Goal: Task Accomplishment & Management: Use online tool/utility

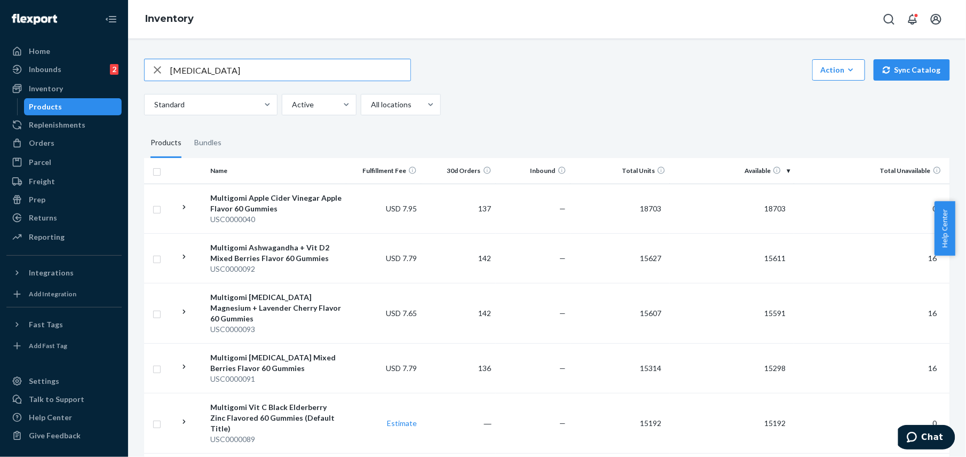
type input "[MEDICAL_DATA]"
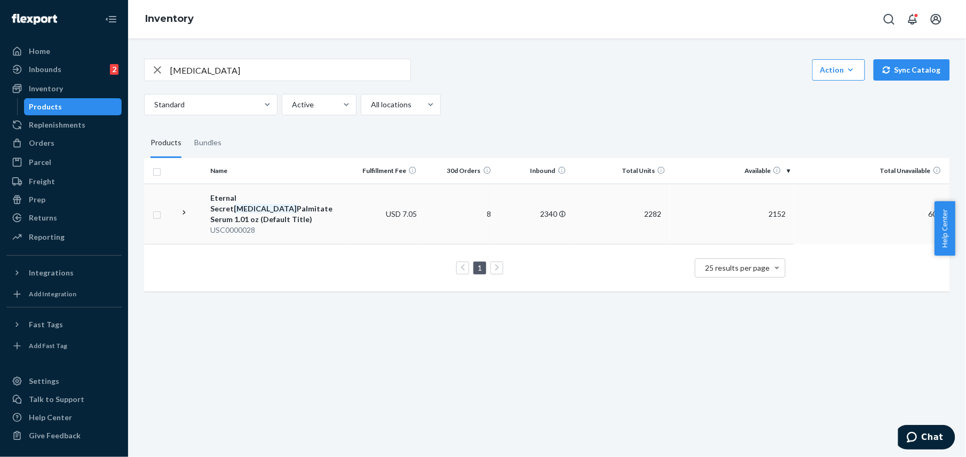
click at [242, 206] on div "Eternal Secret [MEDICAL_DATA] Serum 1.01 oz (Default Title)" at bounding box center [276, 209] width 131 height 32
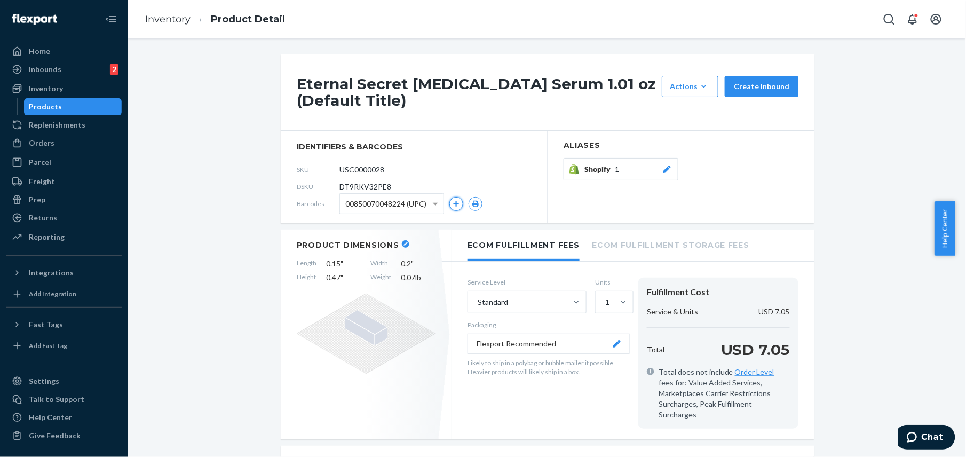
click at [454, 204] on icon "button" at bounding box center [457, 204] width 6 height 6
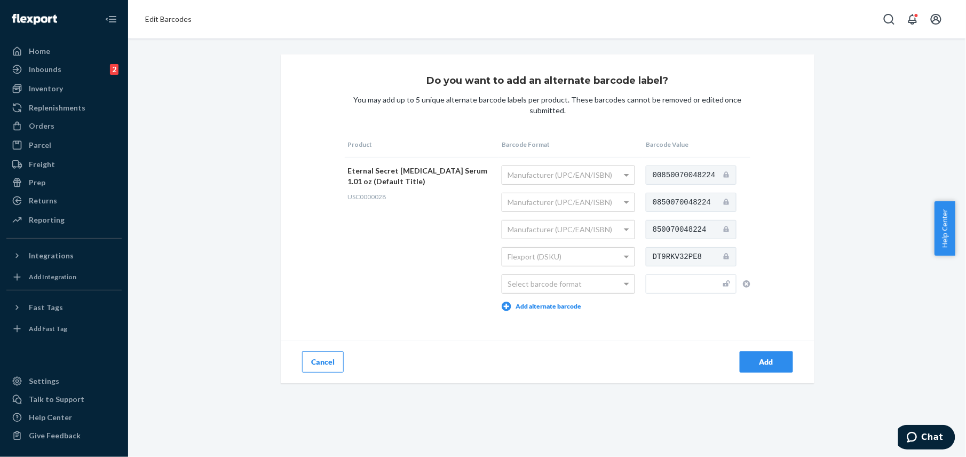
drag, startPoint x: 643, startPoint y: 229, endPoint x: 825, endPoint y: 207, distance: 182.7
click at [825, 207] on div "Do you want to add an alternate barcode label? You may add up to 5 unique alter…" at bounding box center [547, 218] width 822 height 329
drag, startPoint x: 643, startPoint y: 234, endPoint x: 752, endPoint y: 228, distance: 109.0
click at [752, 228] on div "Do you want to add an alternate barcode label? You may add up to 5 unique alter…" at bounding box center [548, 218] width 534 height 329
click at [764, 228] on div "Do you want to add an alternate barcode label? You may add up to 5 unique alter…" at bounding box center [548, 218] width 534 height 329
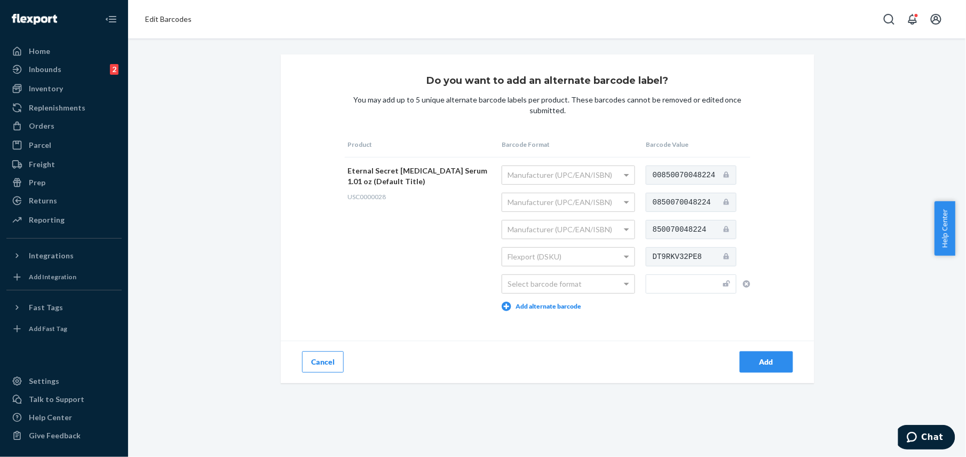
click at [688, 287] on input "text" at bounding box center [691, 283] width 91 height 19
drag, startPoint x: 647, startPoint y: 229, endPoint x: 654, endPoint y: 325, distance: 96.8
click at [654, 325] on div "Do you want to add an alternate barcode label? You may add up to 5 unique alter…" at bounding box center [548, 218] width 534 height 329
